Goal: Book appointment/travel/reservation

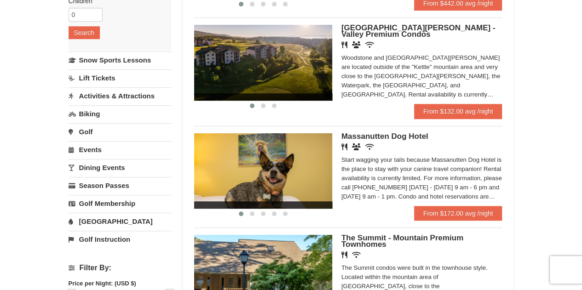
scroll to position [184, 0]
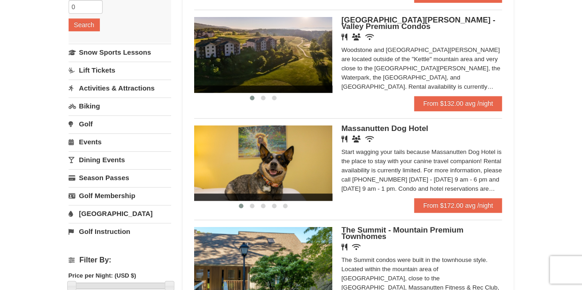
click at [289, 183] on img at bounding box center [263, 163] width 138 height 75
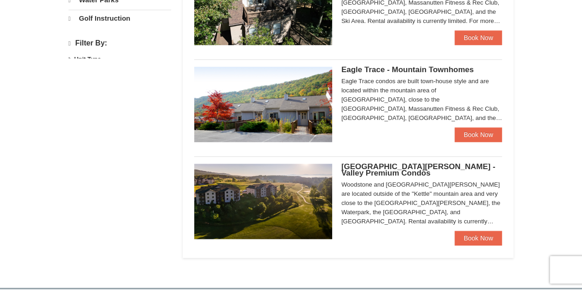
select select "9"
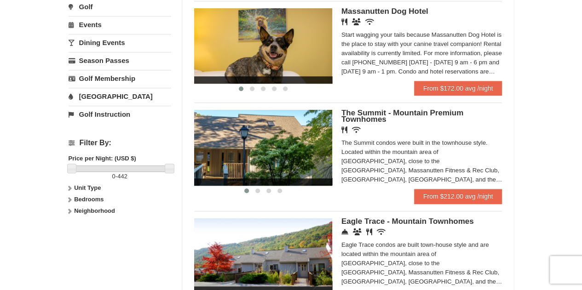
scroll to position [322, 0]
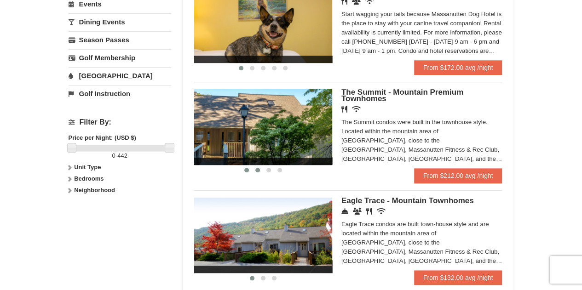
click at [259, 170] on span at bounding box center [257, 170] width 5 height 5
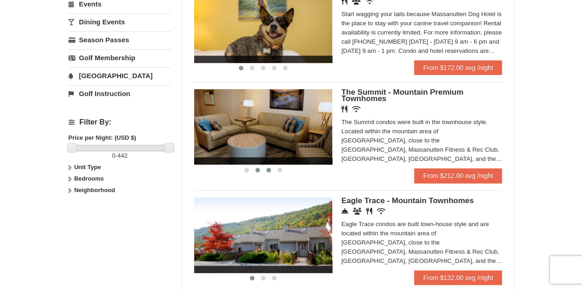
click at [269, 170] on span at bounding box center [268, 170] width 5 height 5
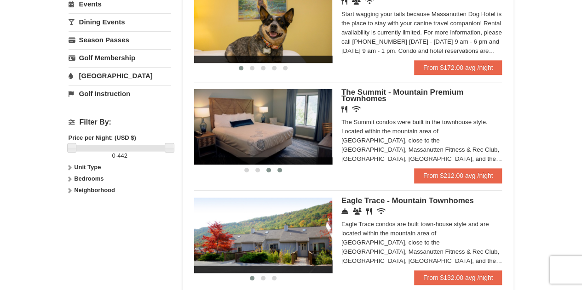
click at [283, 170] on button at bounding box center [279, 170] width 11 height 9
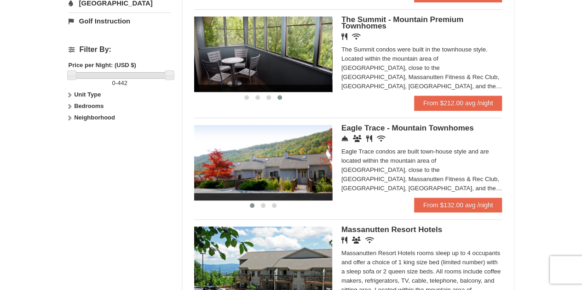
scroll to position [414, 0]
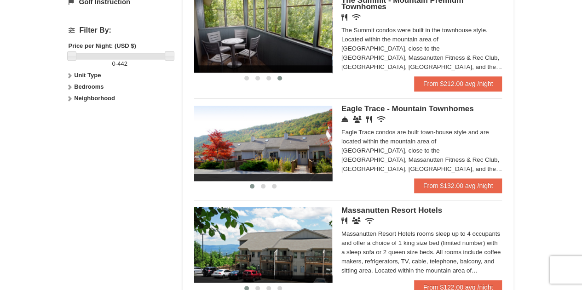
click at [251, 185] on button at bounding box center [252, 186] width 11 height 9
click at [264, 187] on span at bounding box center [263, 186] width 5 height 5
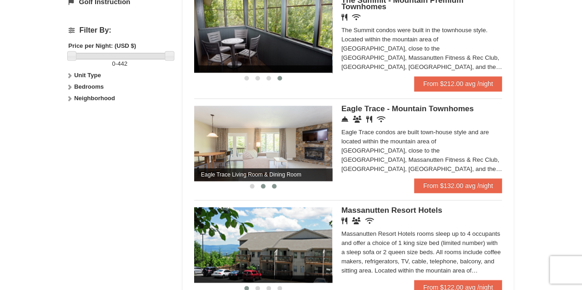
click at [272, 188] on span at bounding box center [274, 186] width 5 height 5
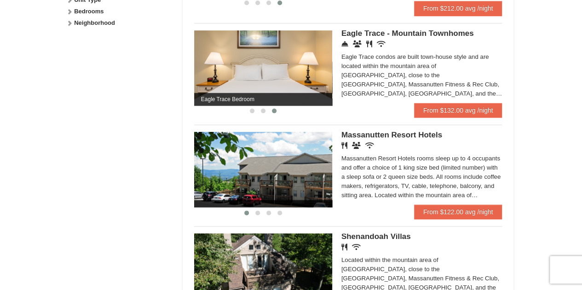
scroll to position [506, 0]
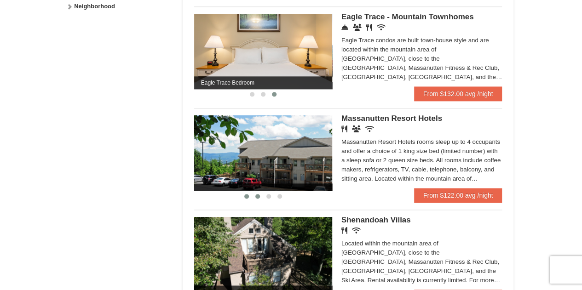
click at [259, 196] on span at bounding box center [257, 196] width 5 height 5
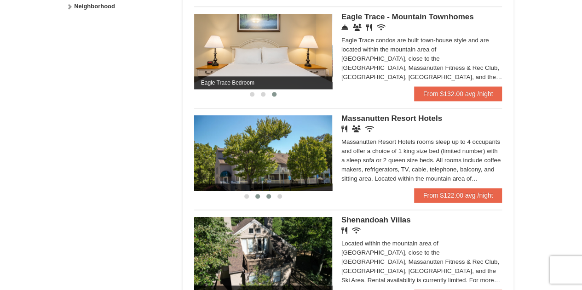
click at [269, 198] on span at bounding box center [268, 196] width 5 height 5
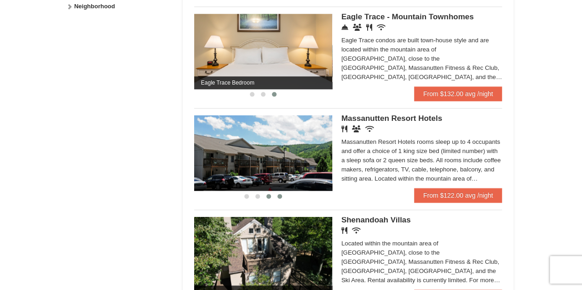
click at [280, 197] on span at bounding box center [279, 196] width 5 height 5
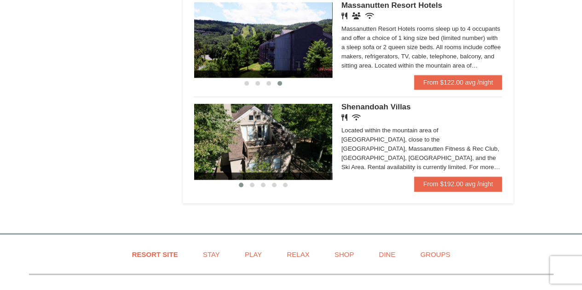
scroll to position [644, 0]
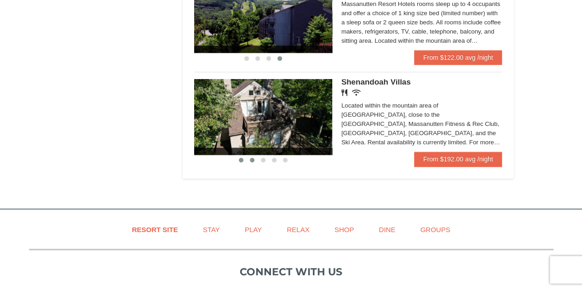
click at [253, 159] on span at bounding box center [252, 160] width 5 height 5
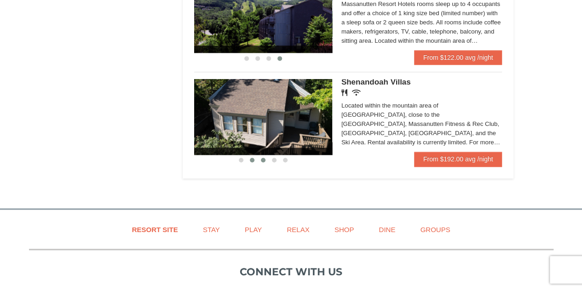
click at [262, 162] on span at bounding box center [263, 160] width 5 height 5
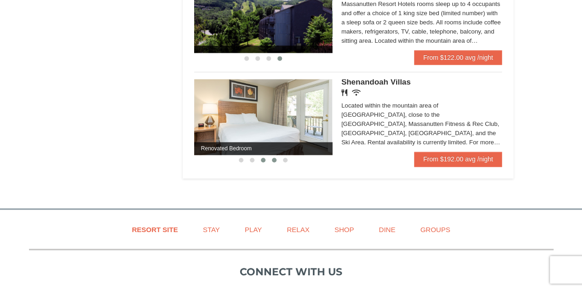
click at [274, 162] on span at bounding box center [274, 160] width 5 height 5
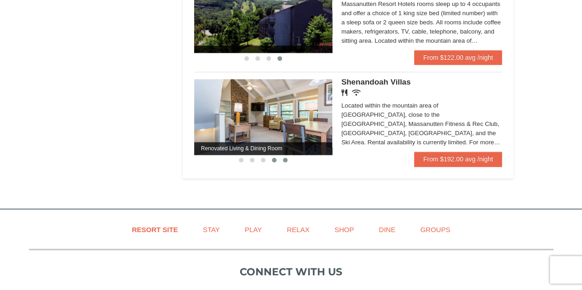
click at [286, 162] on span at bounding box center [285, 160] width 5 height 5
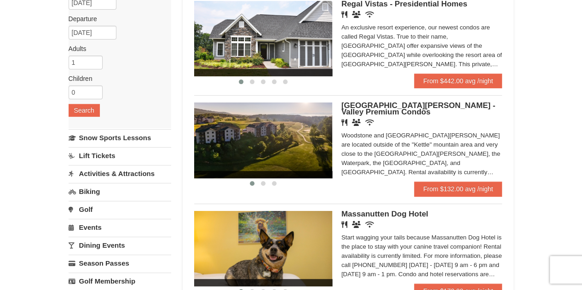
scroll to position [92, 0]
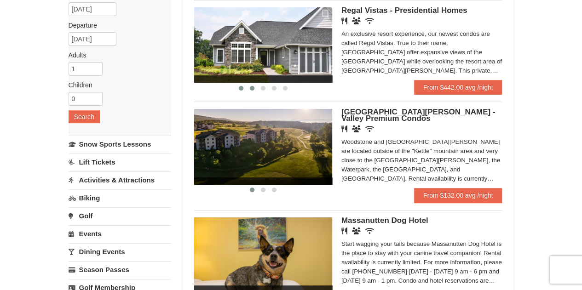
click at [251, 88] on span at bounding box center [252, 88] width 5 height 5
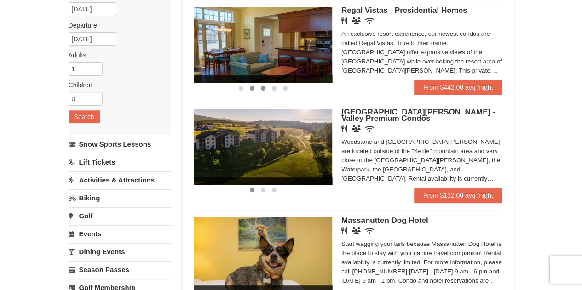
click at [264, 87] on span at bounding box center [263, 88] width 5 height 5
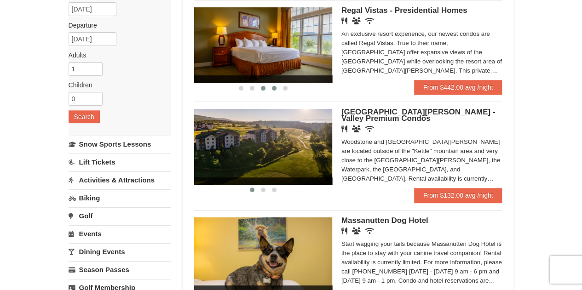
click at [275, 88] on span at bounding box center [274, 88] width 5 height 5
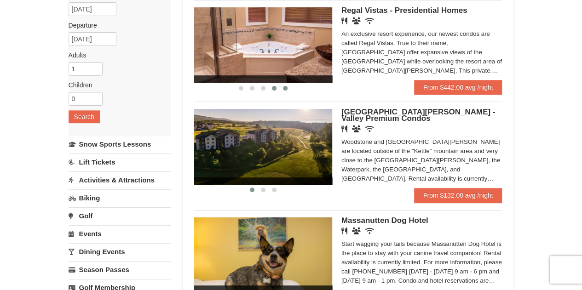
click at [287, 88] on span at bounding box center [285, 88] width 5 height 5
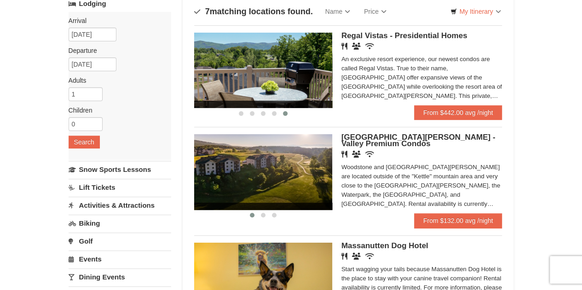
scroll to position [46, 0]
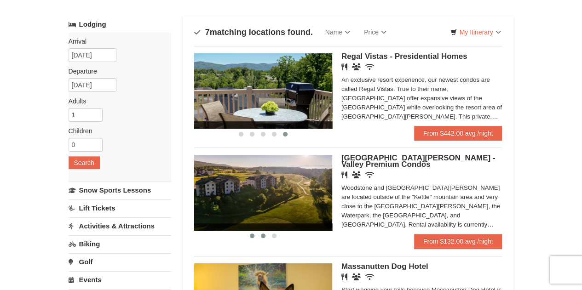
click at [261, 235] on span at bounding box center [263, 236] width 5 height 5
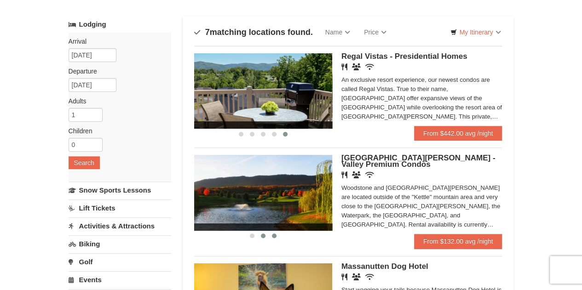
click at [271, 235] on button at bounding box center [274, 235] width 11 height 9
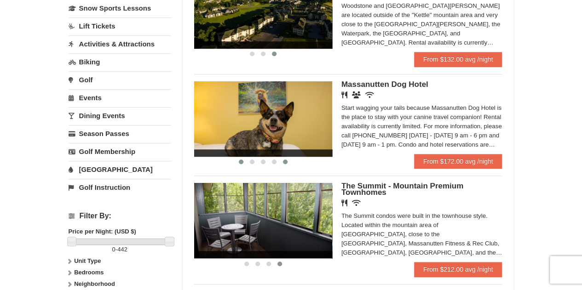
scroll to position [230, 0]
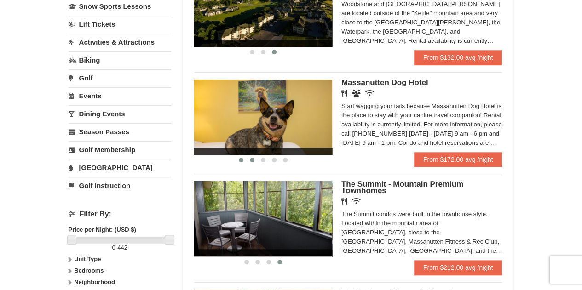
click at [253, 159] on span at bounding box center [252, 160] width 5 height 5
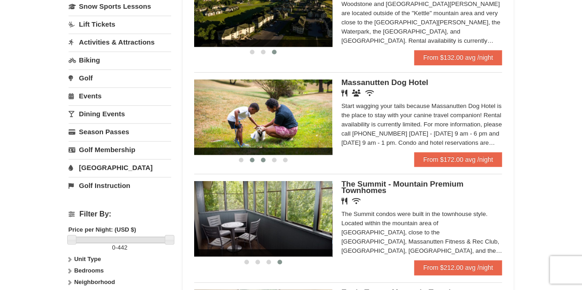
click at [263, 161] on span at bounding box center [263, 160] width 5 height 5
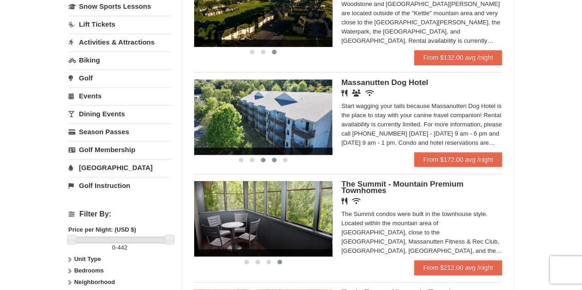
click at [276, 161] on span at bounding box center [274, 160] width 5 height 5
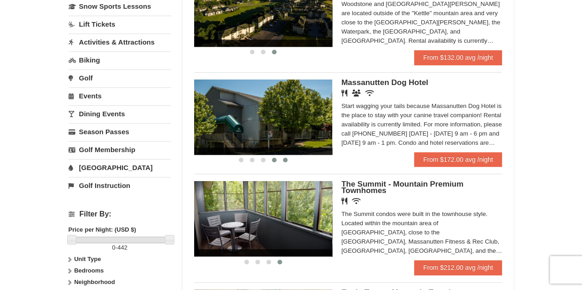
click at [285, 161] on span at bounding box center [285, 160] width 5 height 5
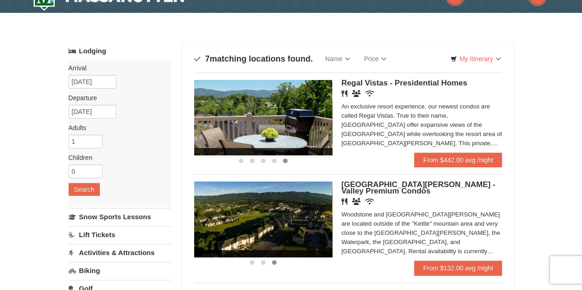
scroll to position [0, 0]
